Goal: Use online tool/utility: Utilize a website feature to perform a specific function

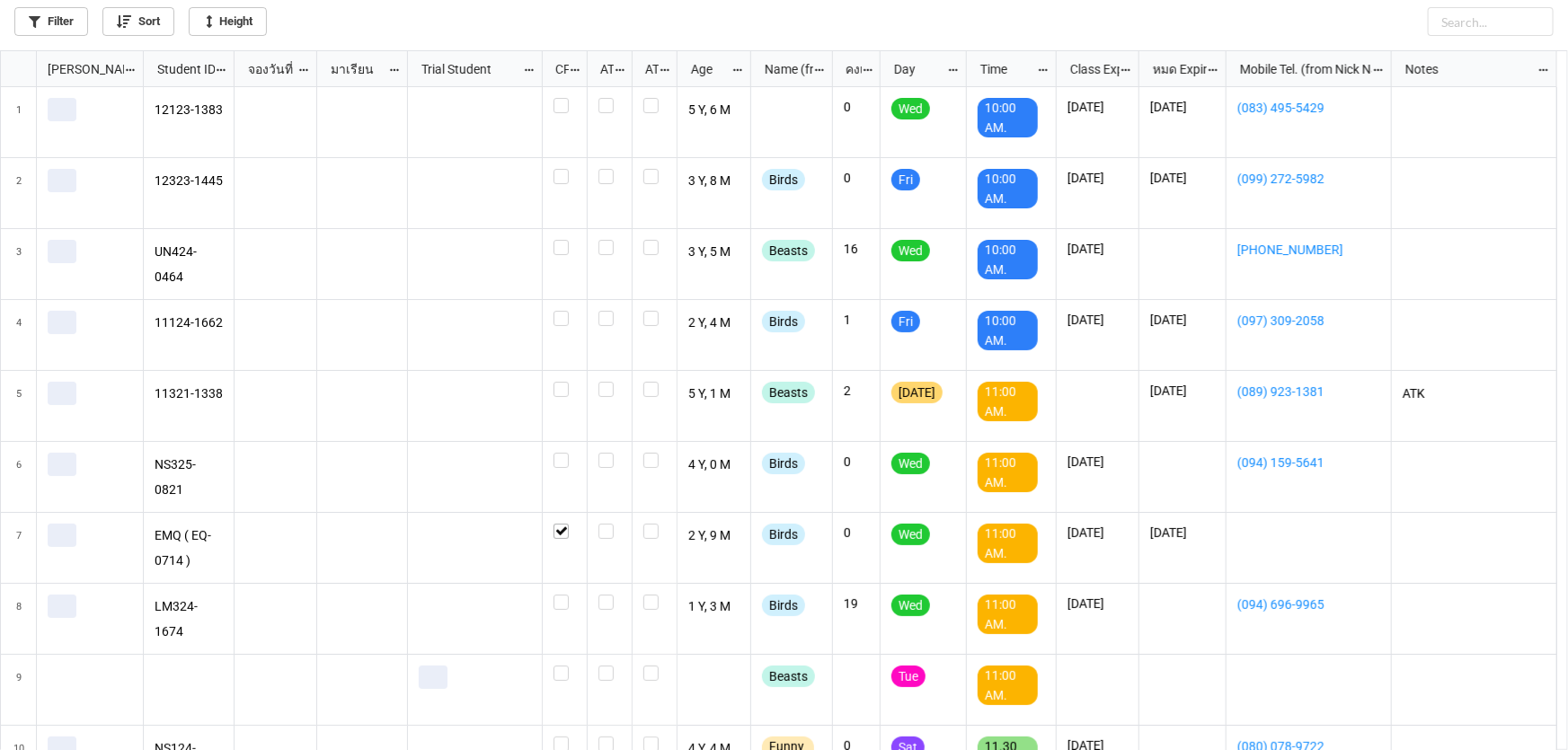
scroll to position [690, 1557]
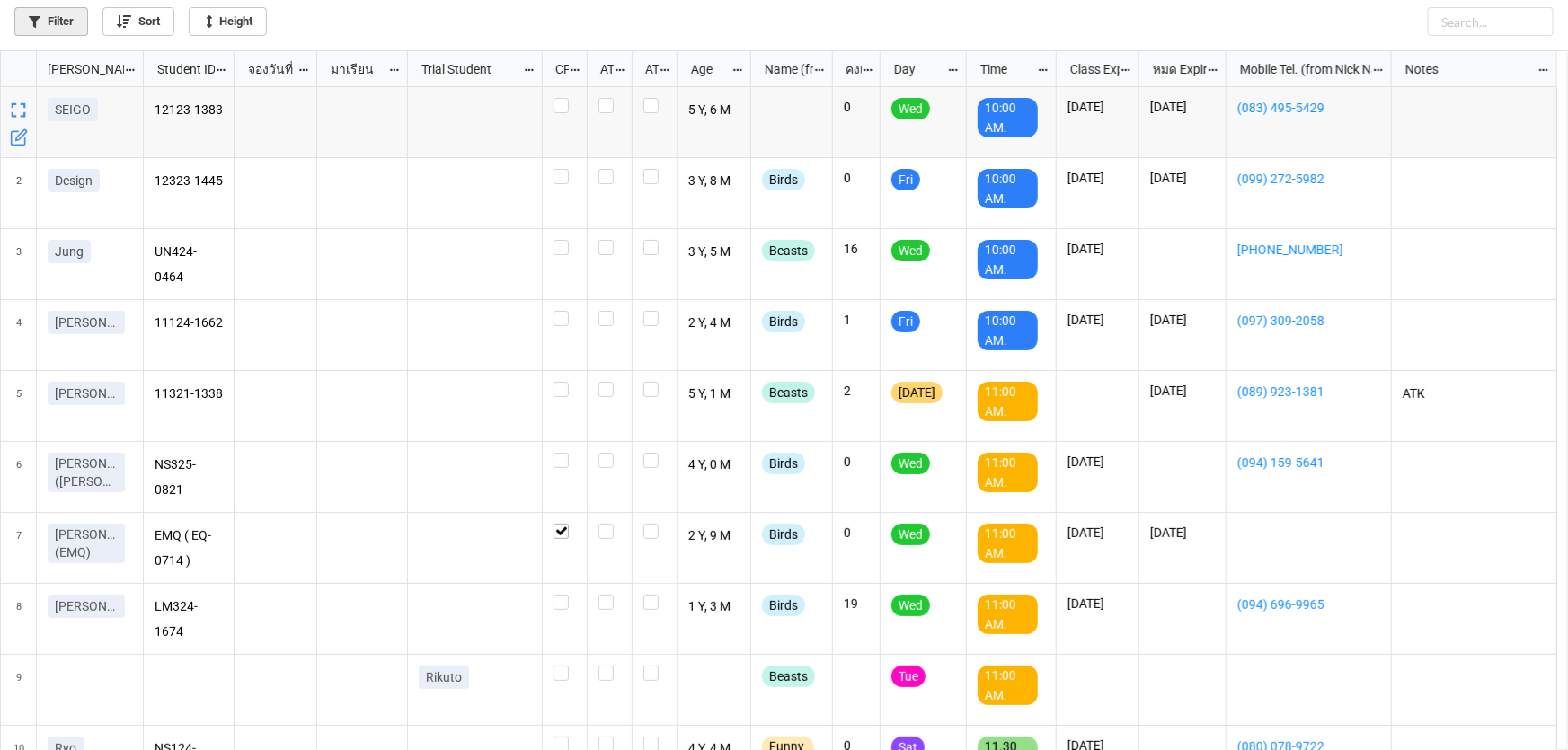
click at [52, 18] on link "Filter" at bounding box center [51, 21] width 74 height 29
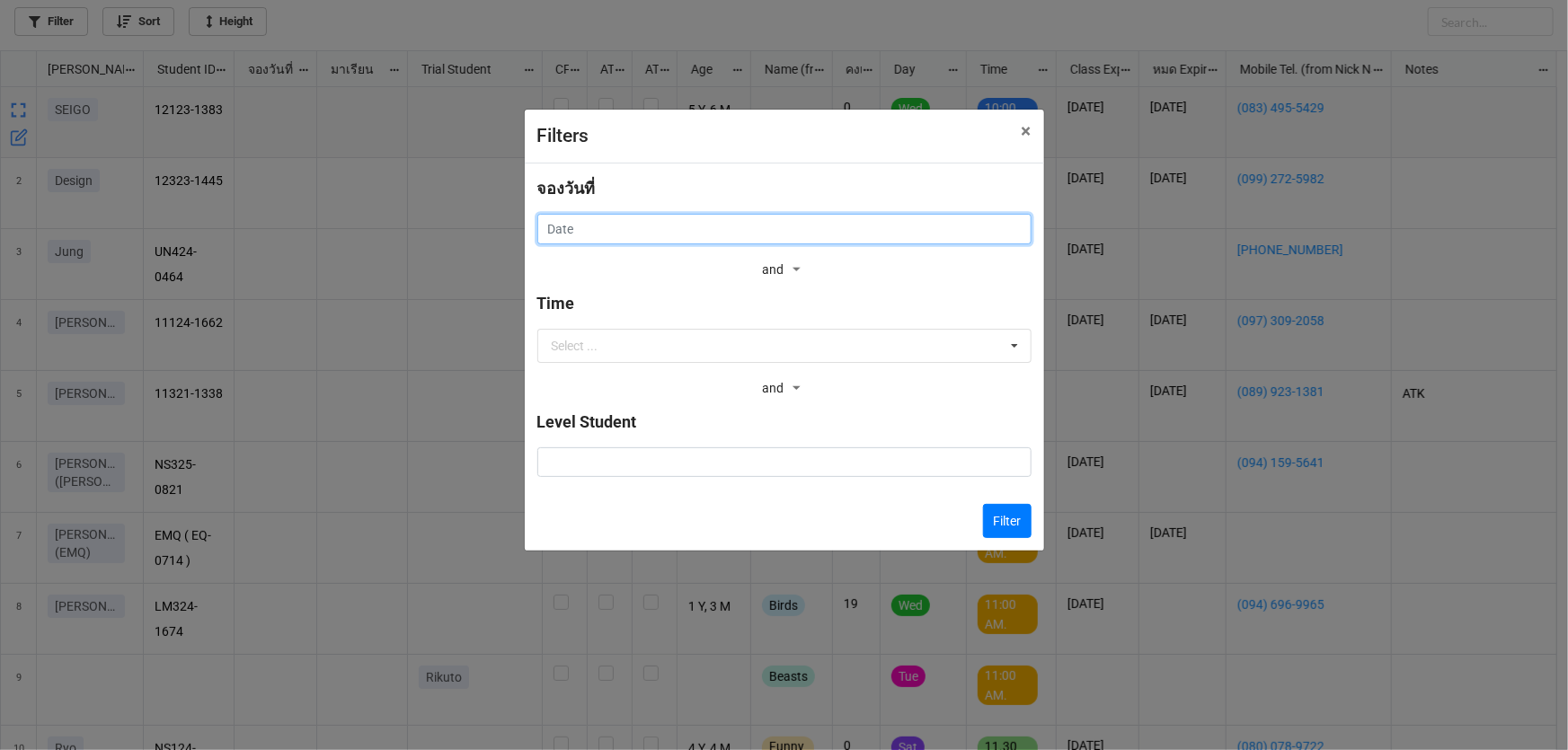
click at [613, 229] on input "text" at bounding box center [784, 229] width 494 height 31
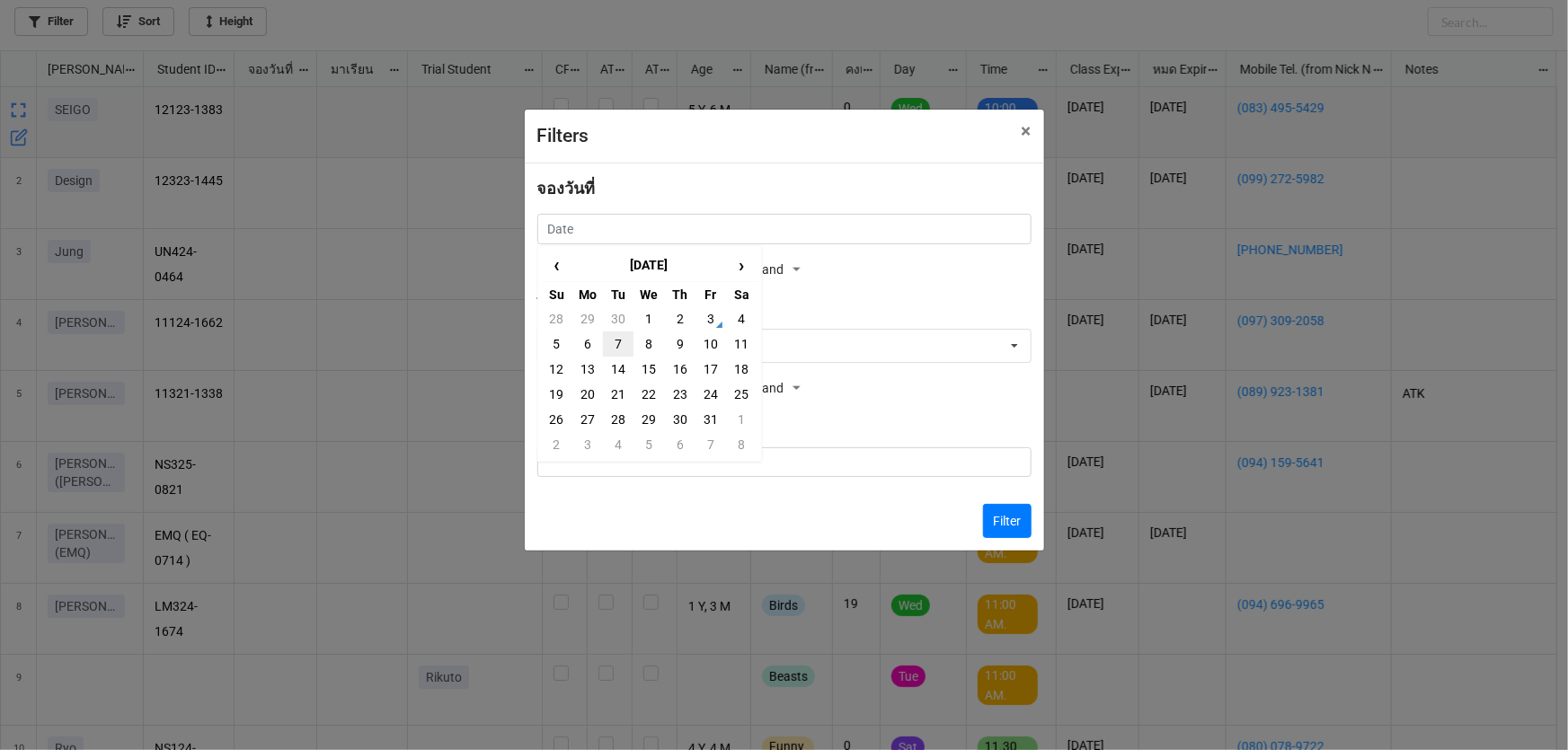
click at [614, 344] on td "7" at bounding box center [618, 344] width 31 height 25
type input "7/10/2025"
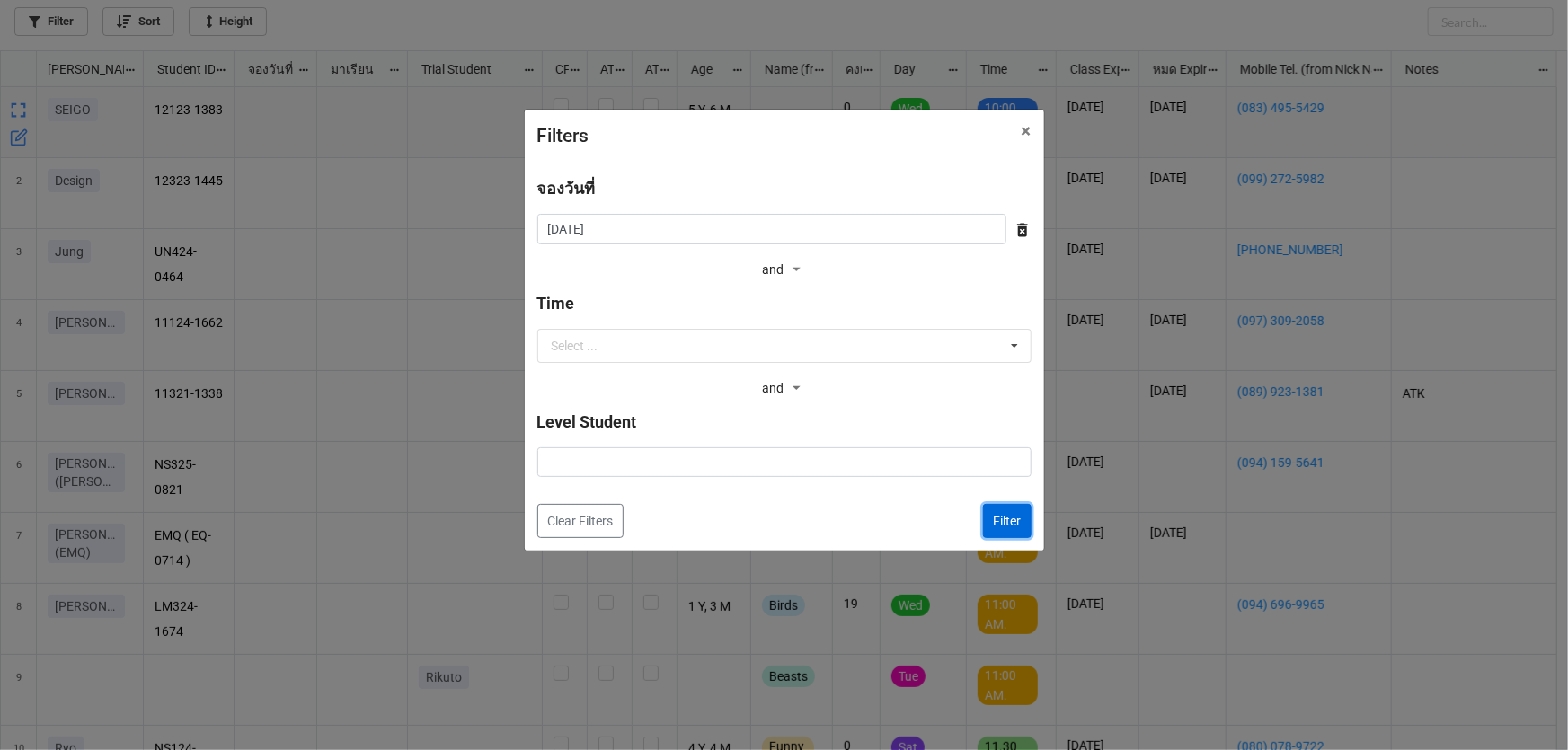
click at [1003, 523] on button "Filter" at bounding box center [1007, 521] width 49 height 34
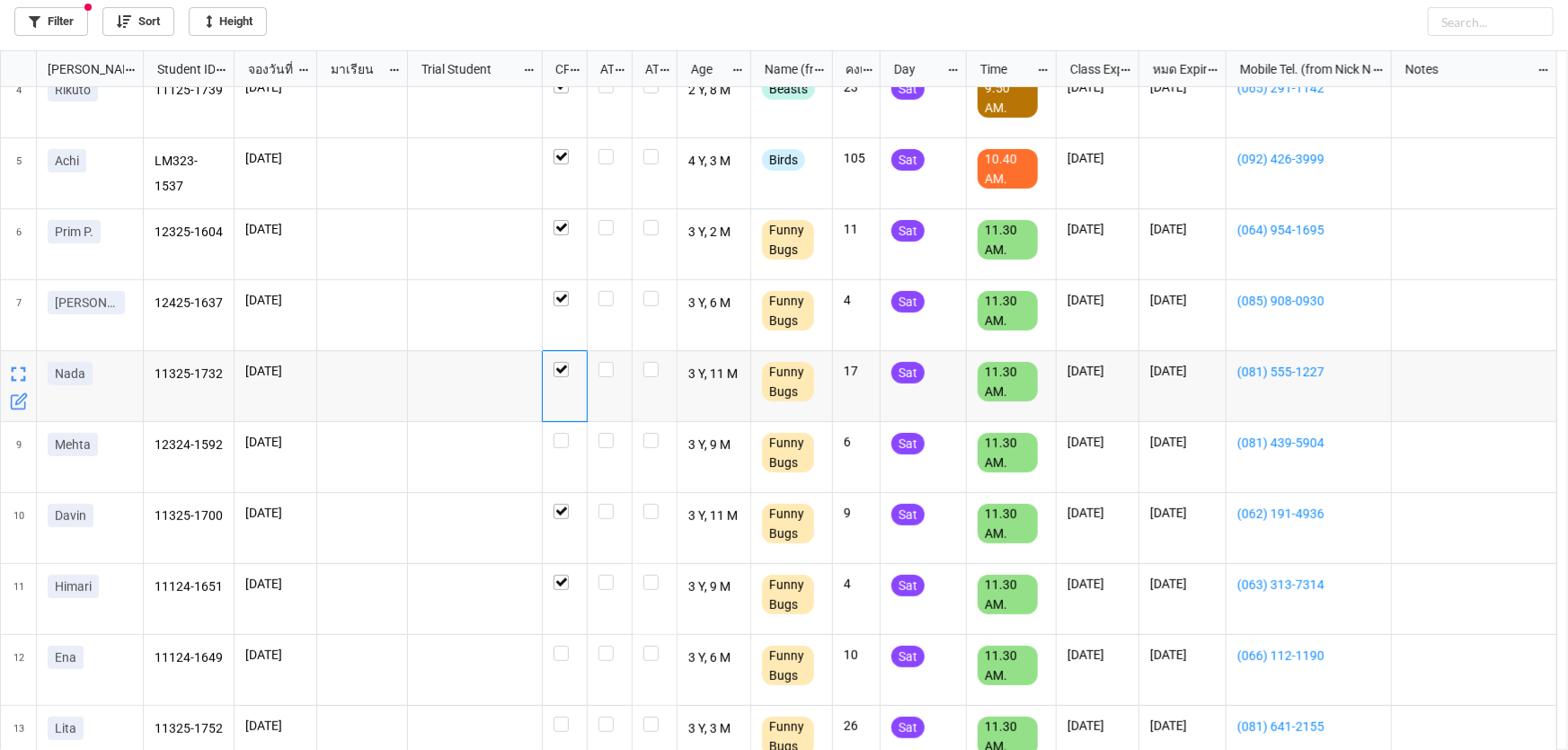
scroll to position [205, 0]
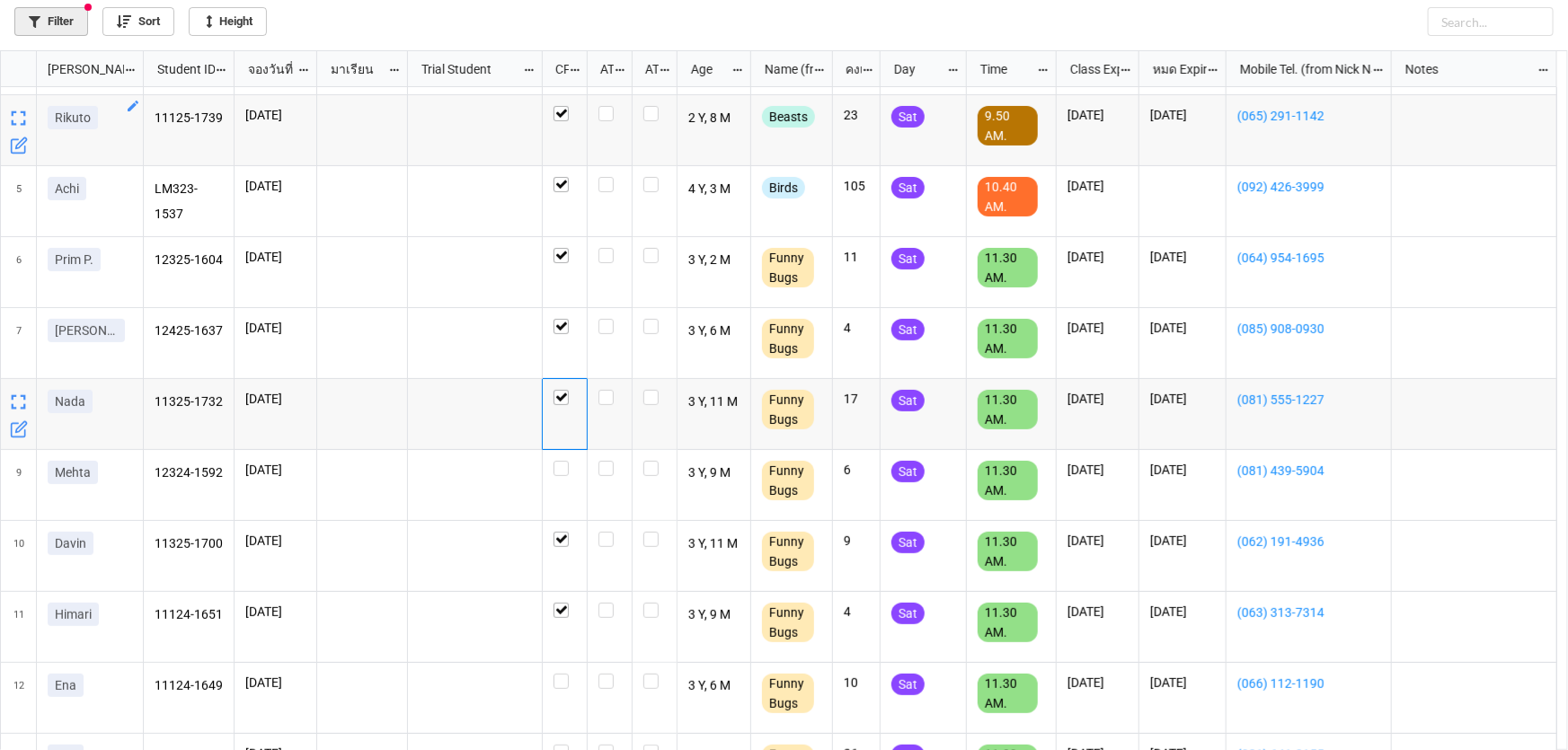
click at [74, 22] on link "Filter" at bounding box center [51, 21] width 74 height 29
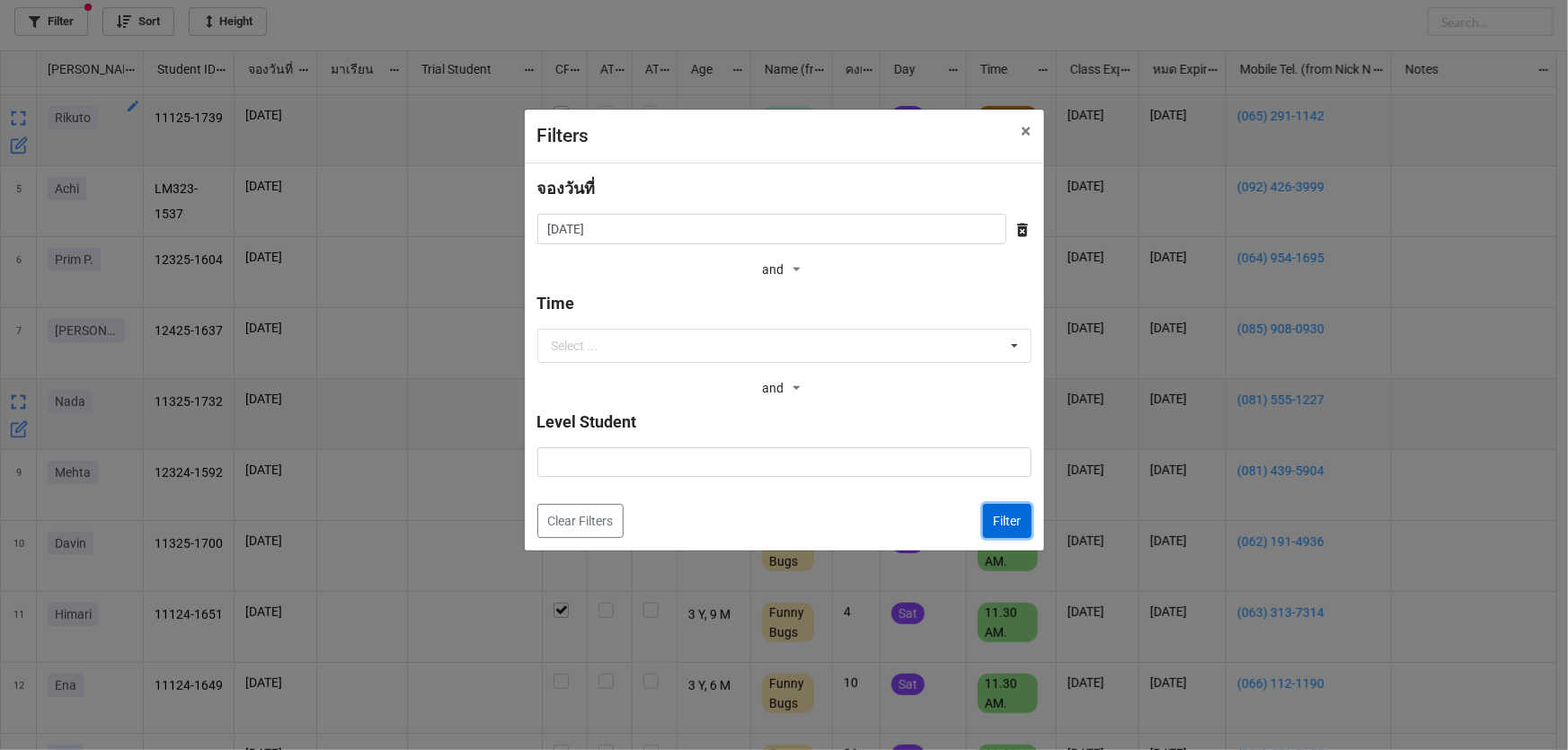
click at [1006, 520] on button "Filter" at bounding box center [1007, 521] width 49 height 34
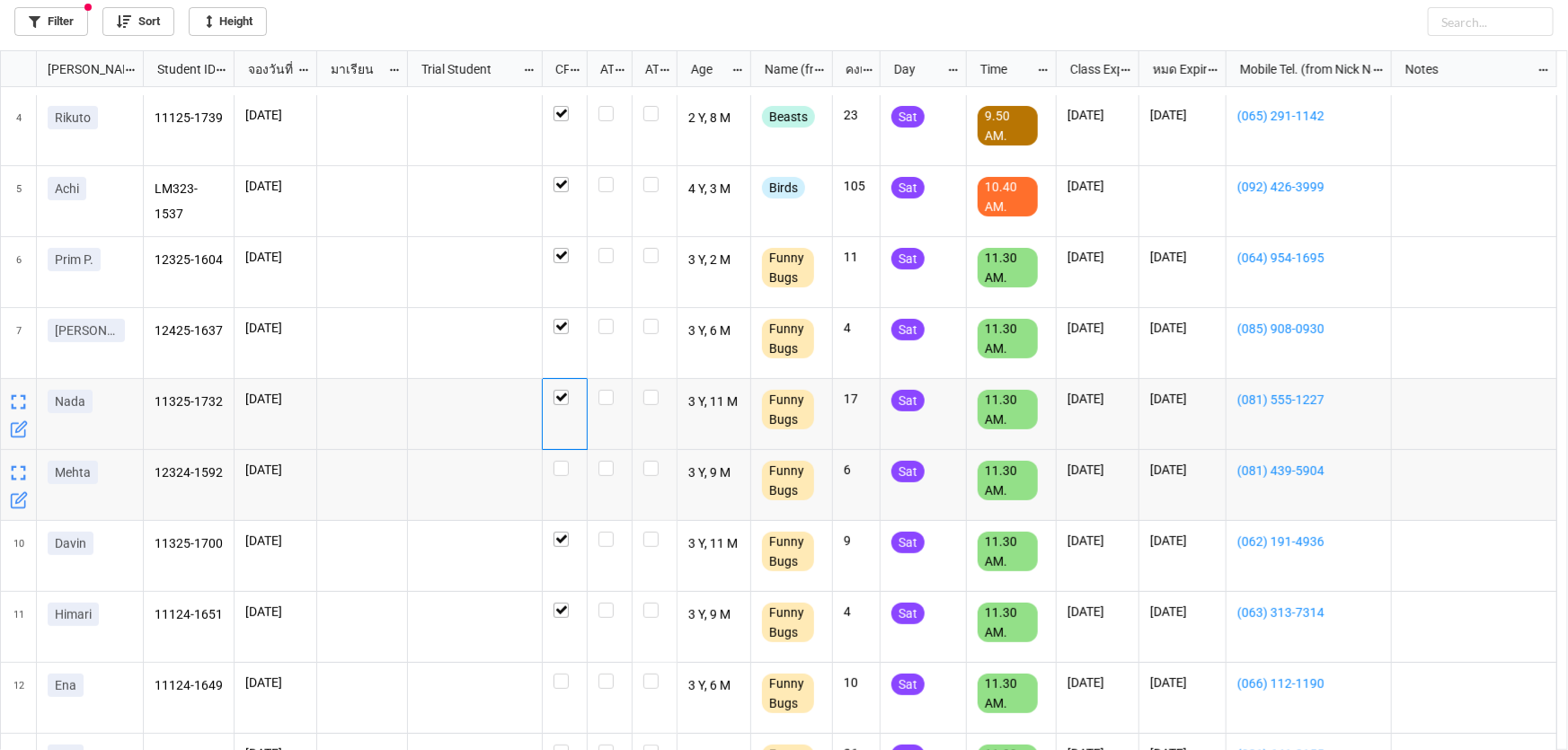
scroll to position [449, 0]
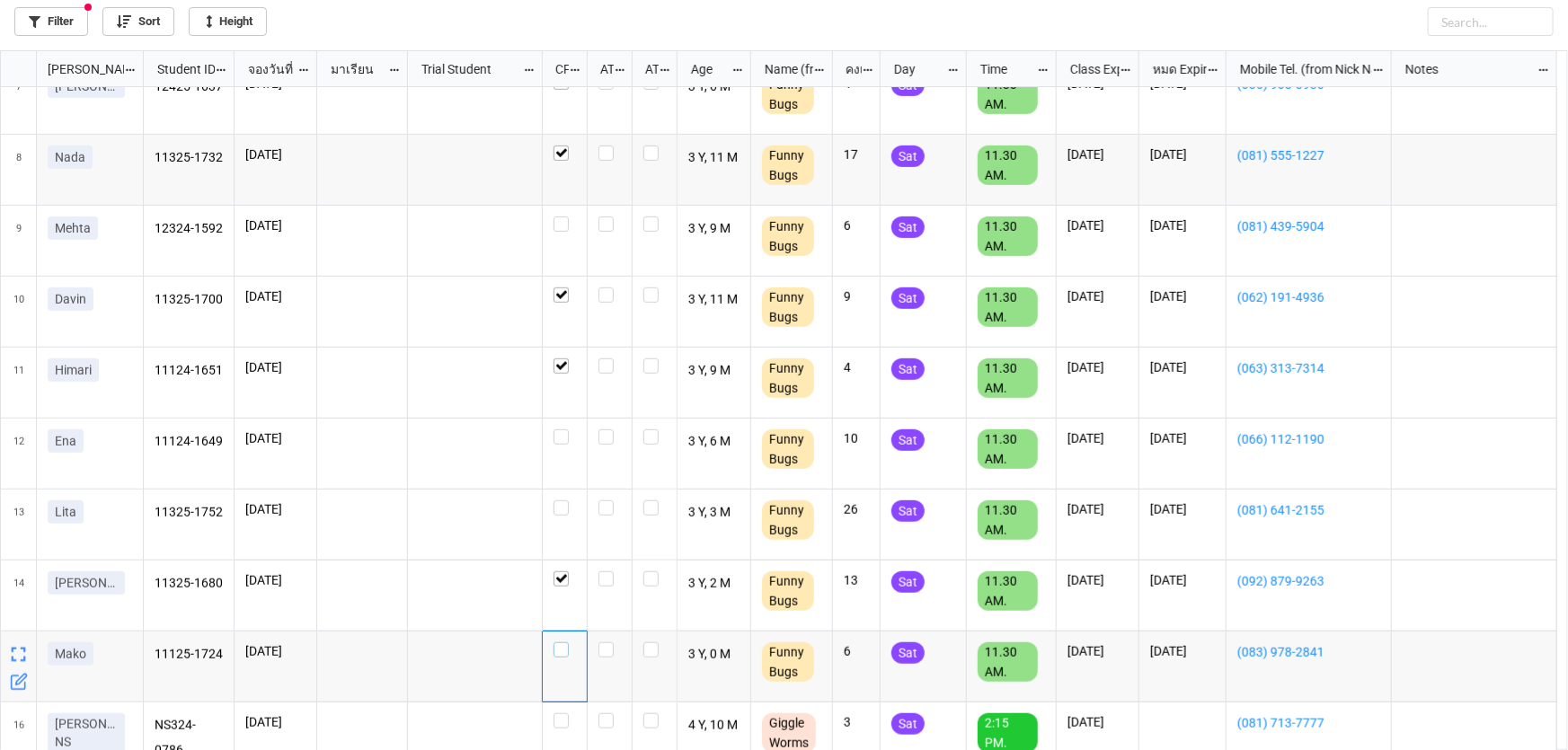
click at [564, 642] on label "grid" at bounding box center [564, 642] width 22 height 0
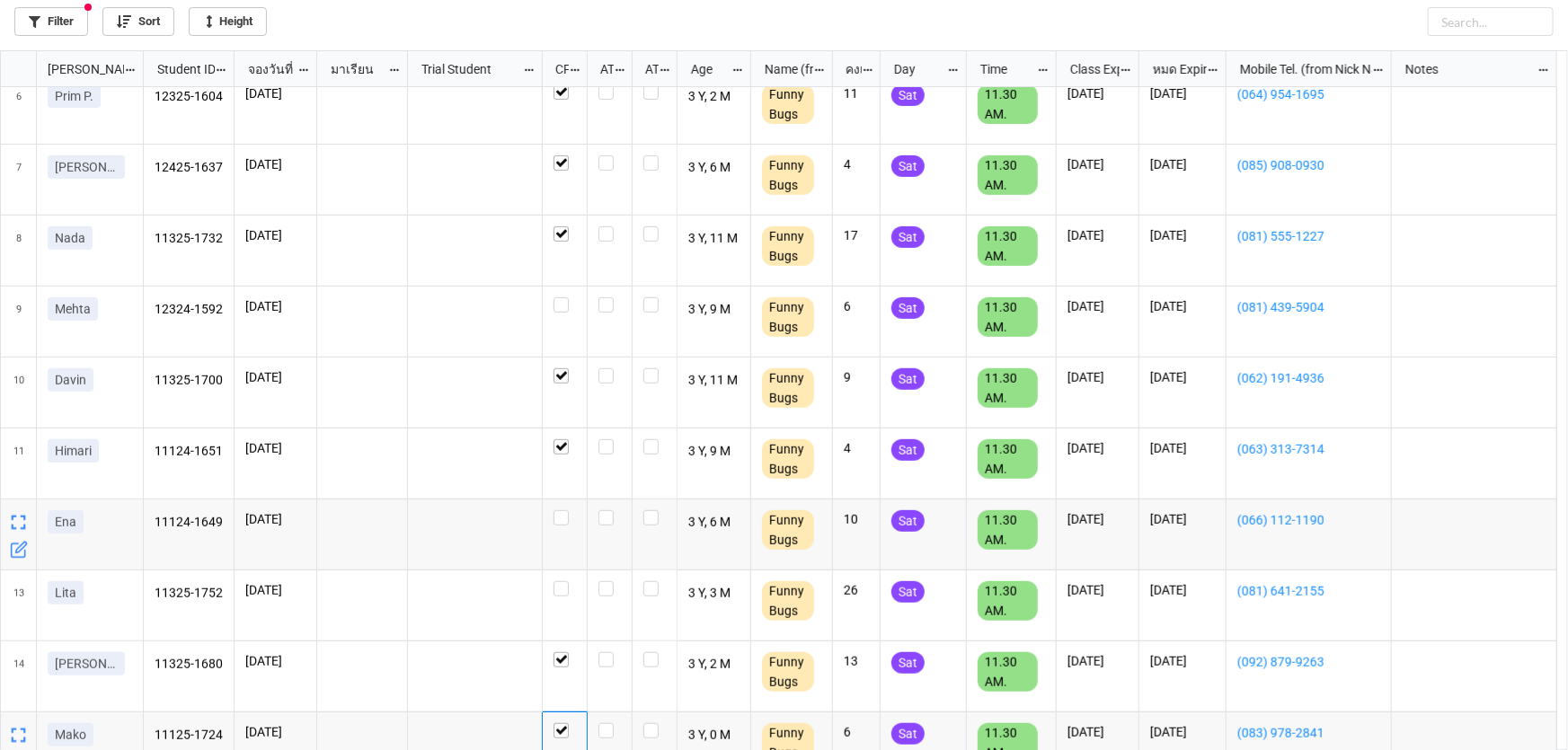
scroll to position [369, 0]
click at [563, 298] on label "grid" at bounding box center [564, 298] width 22 height 0
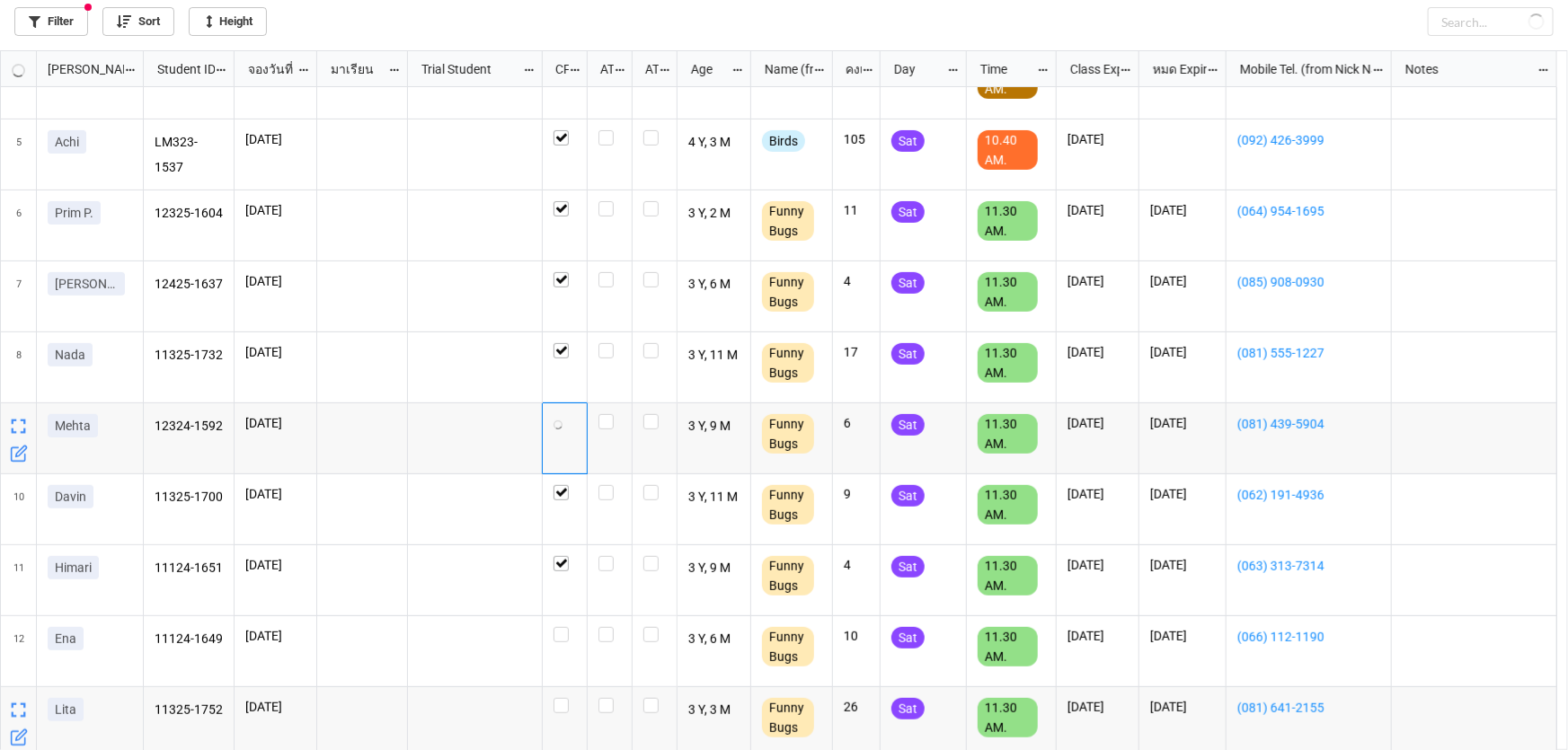
scroll to position [205, 0]
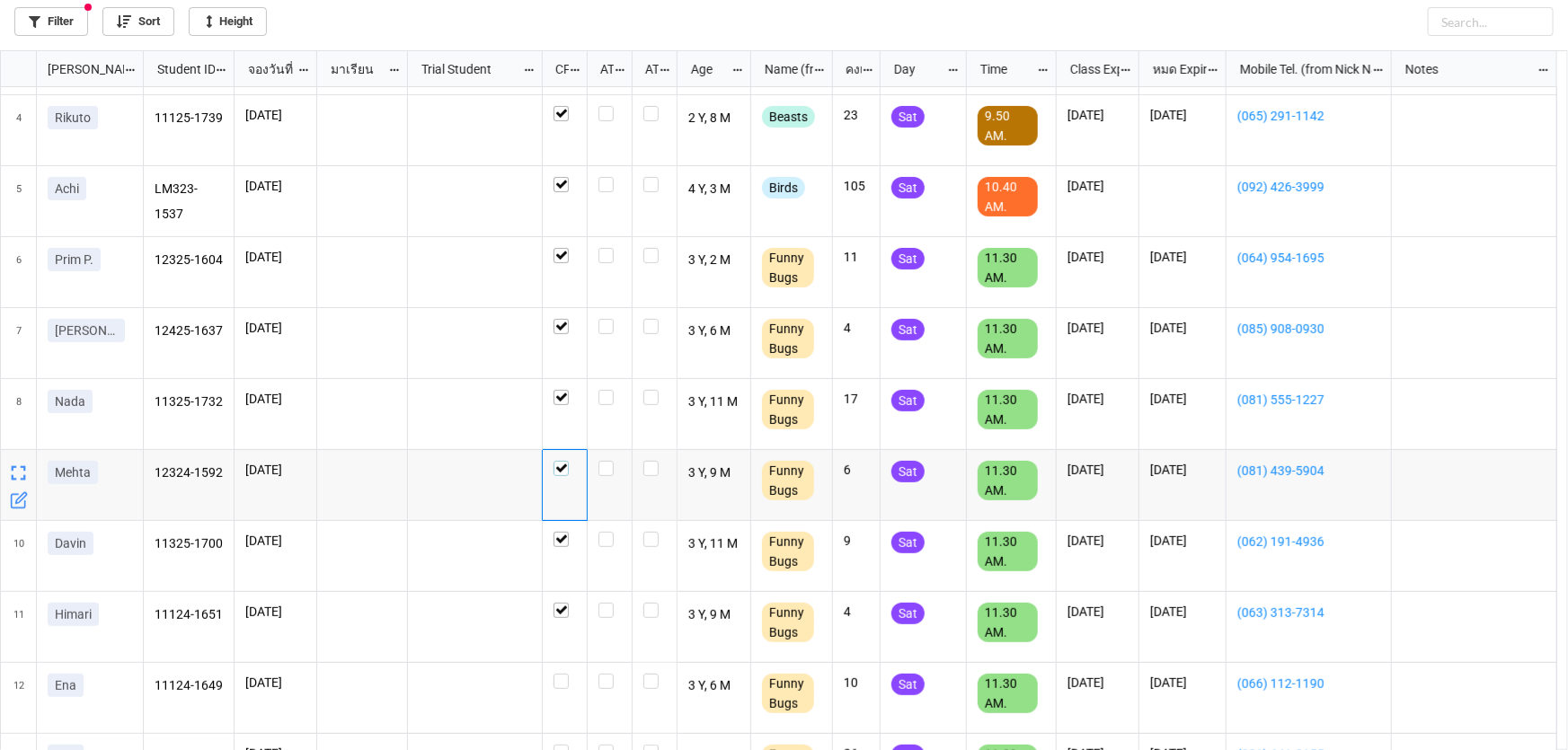
click at [559, 460] on label "grid" at bounding box center [564, 460] width 22 height 0
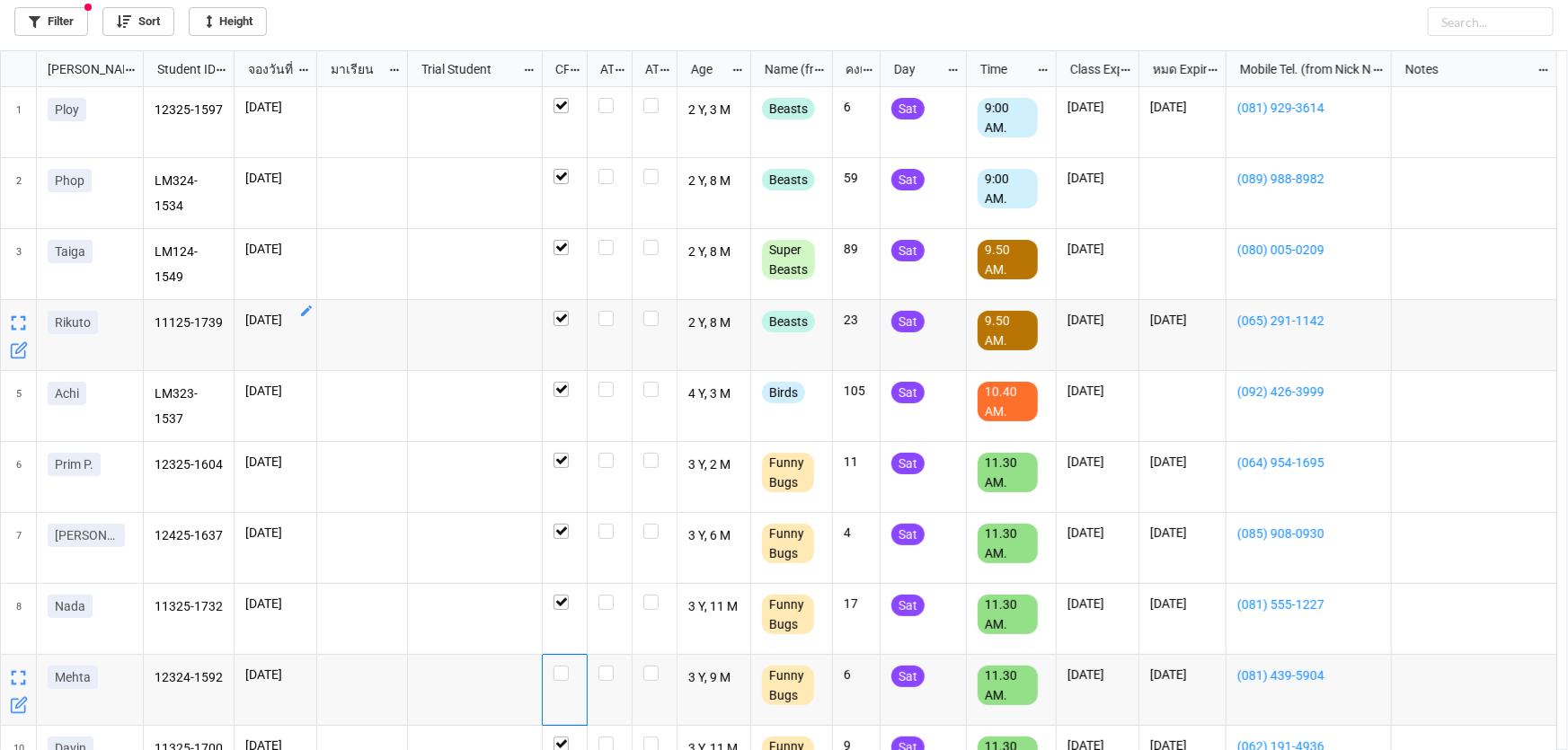
scroll to position [0, 0]
